Goal: Ask a question

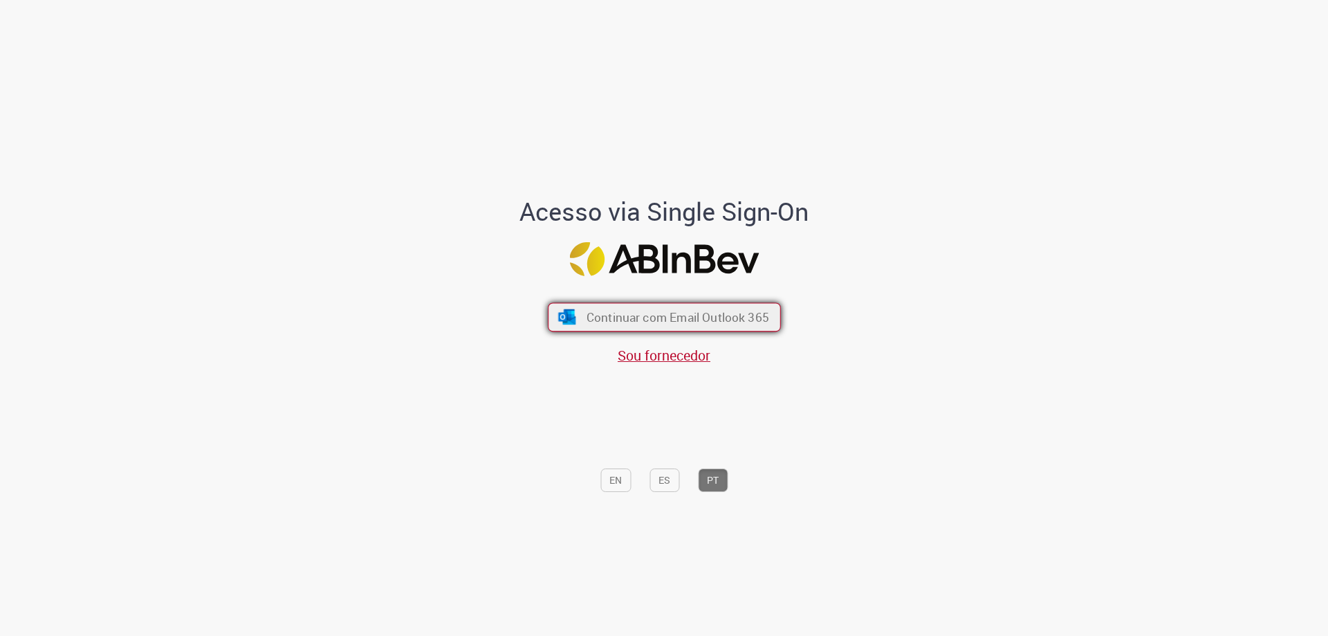
click at [659, 311] on span "Continuar com Email Outlook 365" at bounding box center [677, 317] width 183 height 16
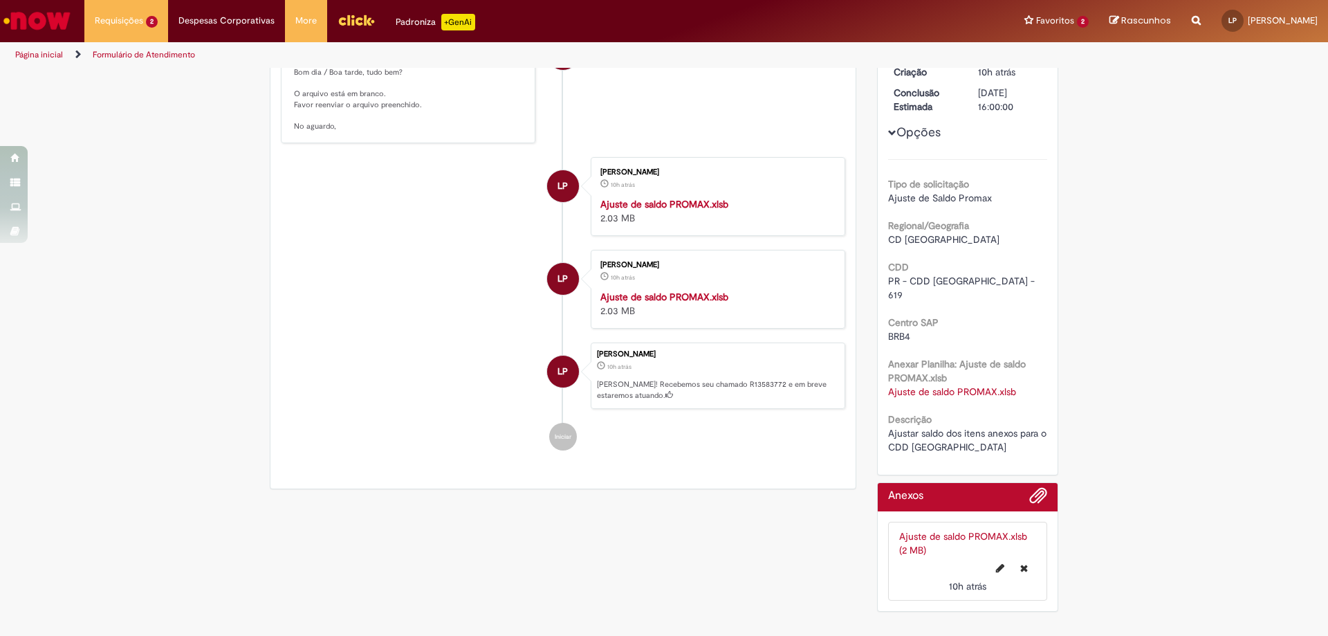
scroll to position [94, 0]
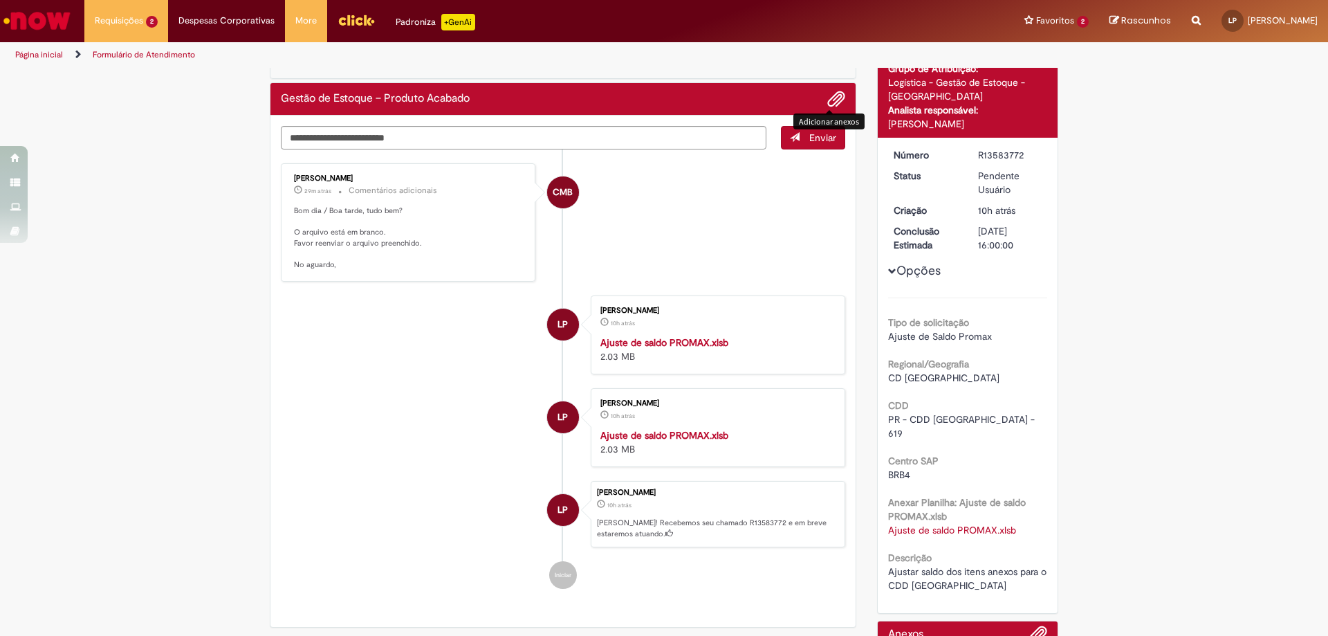
click at [833, 95] on span "Adicionar anexos" at bounding box center [836, 99] width 17 height 17
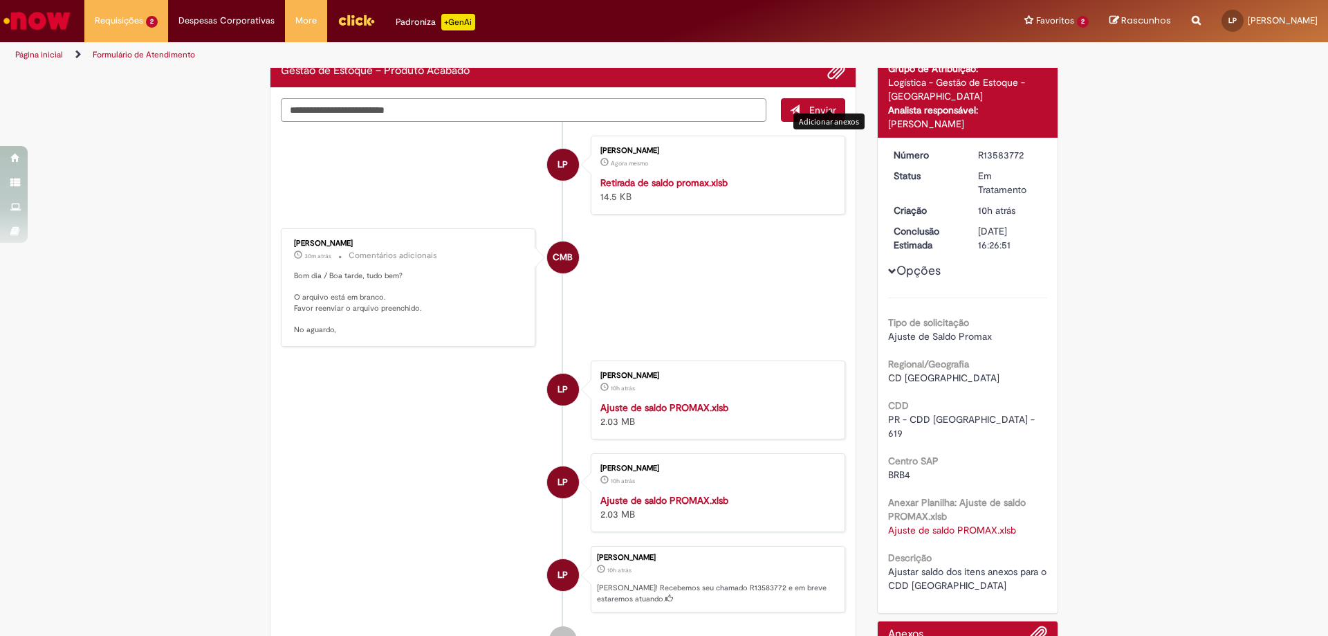
click at [400, 108] on textarea "Digite sua mensagem aqui..." at bounding box center [524, 110] width 486 height 24
type textarea "*"
type textarea "**********"
click at [798, 112] on button "Enviar" at bounding box center [813, 110] width 64 height 24
